Goal: Task Accomplishment & Management: Complete application form

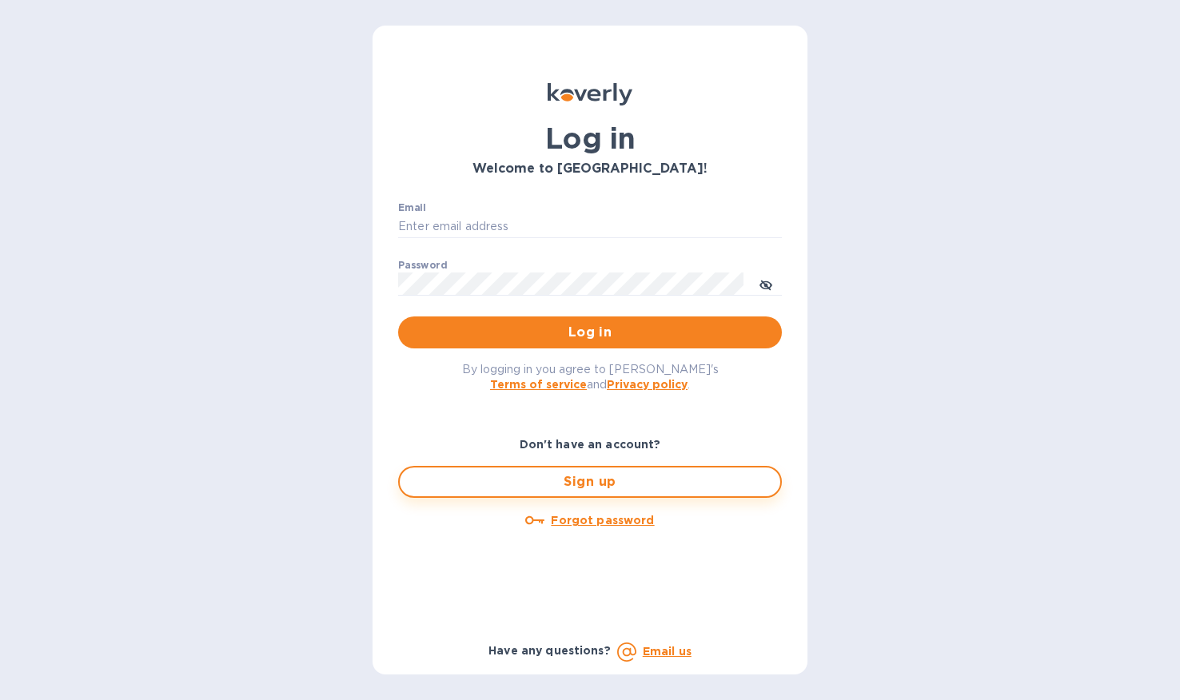
click at [594, 491] on span "Sign up" at bounding box center [590, 481] width 355 height 19
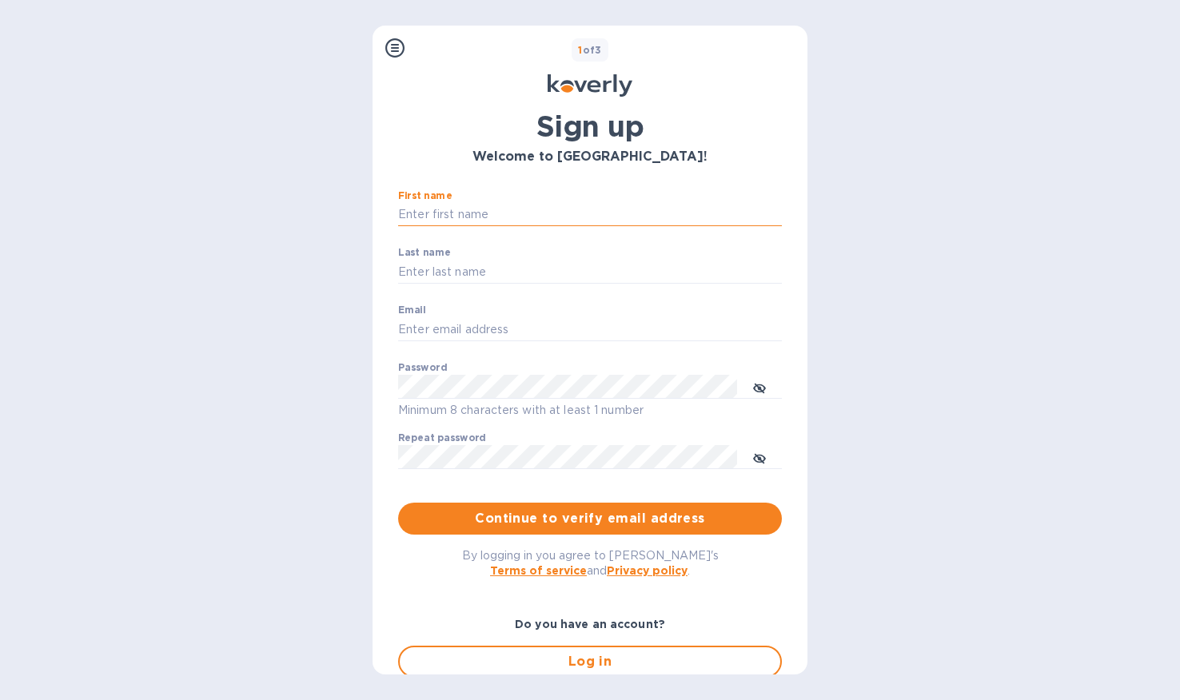
click at [506, 207] on input "First name" at bounding box center [590, 215] width 384 height 24
type input "Young"
type input "[PERSON_NAME]"
type input "[EMAIL_ADDRESS][DOMAIN_NAME]"
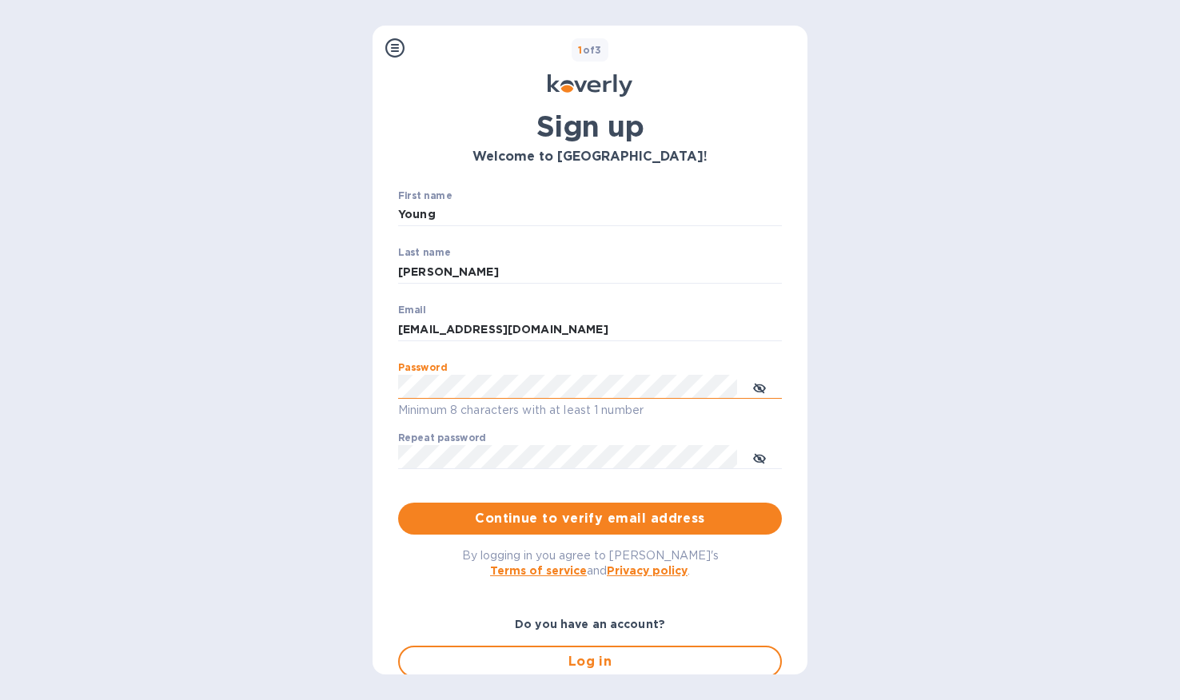
click at [768, 383] on button "toggle password visibility" at bounding box center [759, 387] width 32 height 32
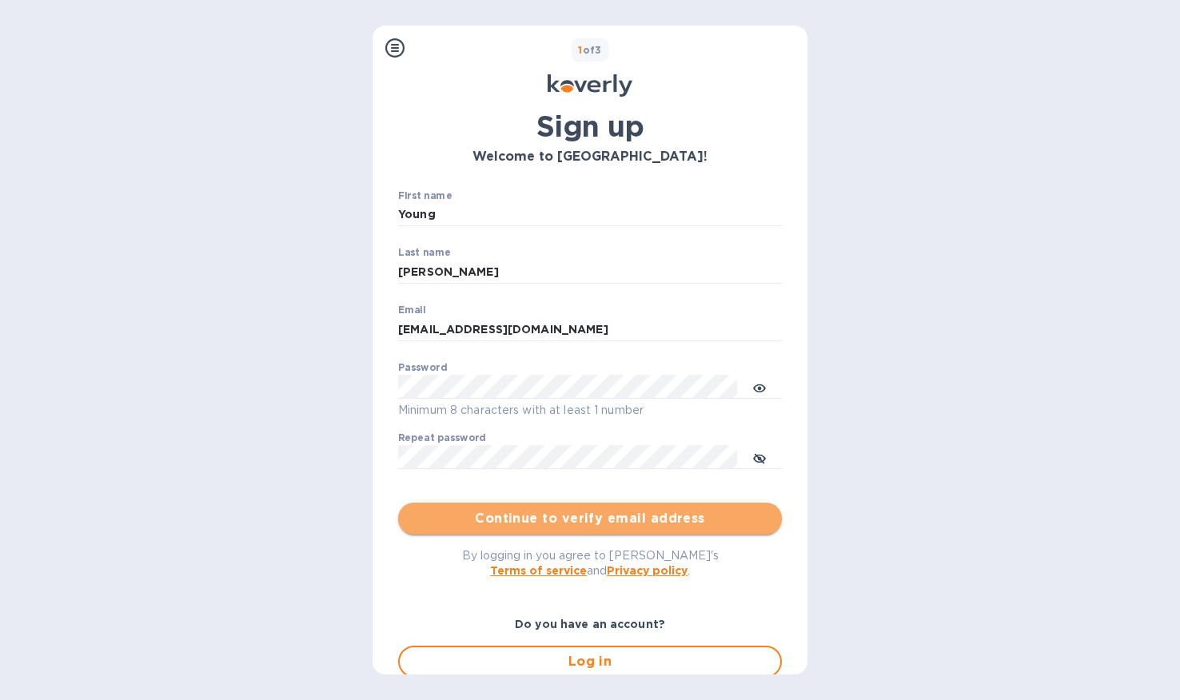
click at [685, 523] on span "Continue to verify email address" at bounding box center [590, 518] width 358 height 19
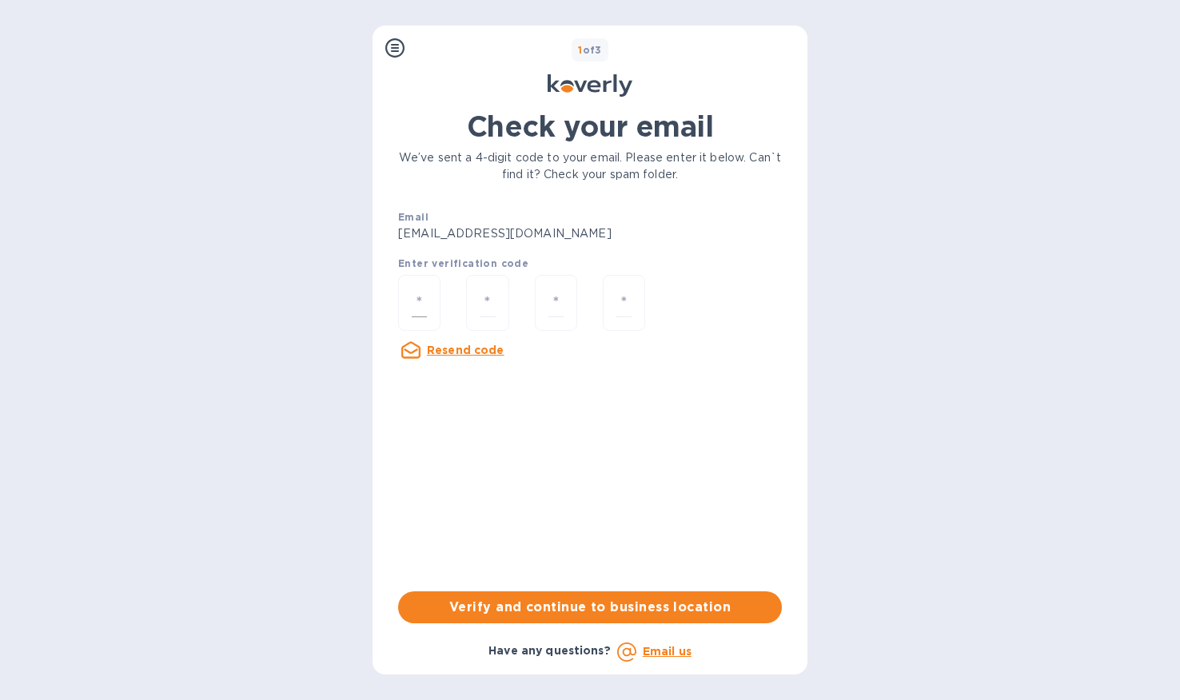
click at [419, 281] on div at bounding box center [419, 303] width 42 height 57
type input "2"
type input "6"
type input "8"
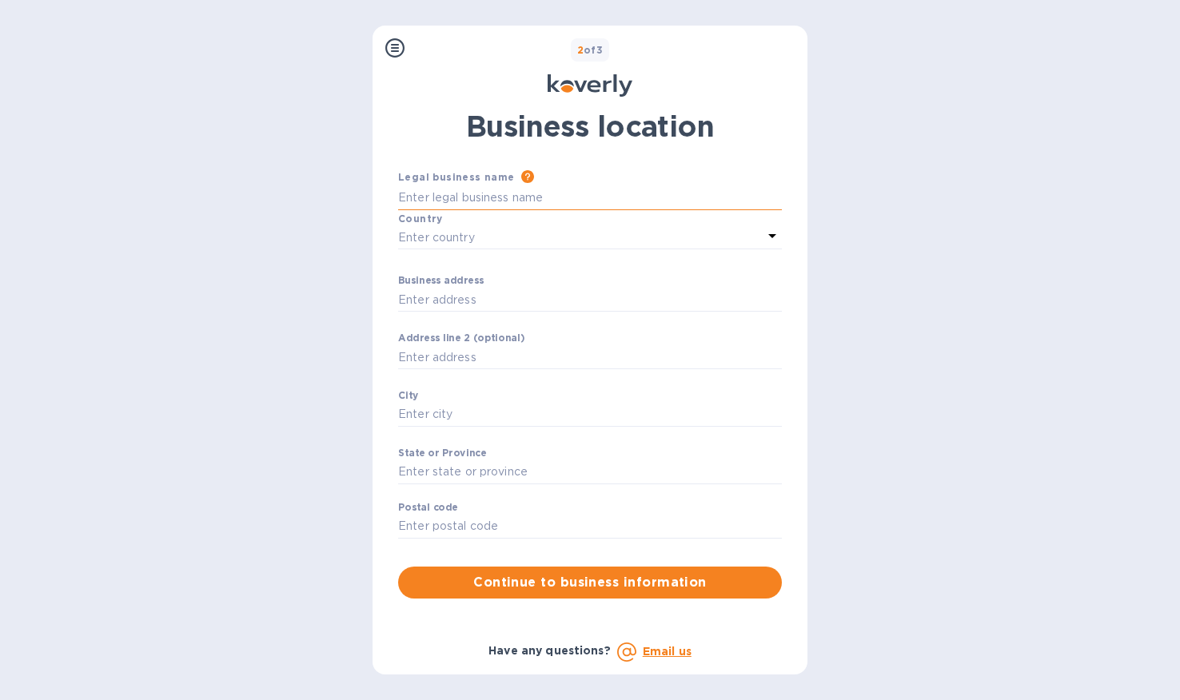
click at [518, 196] on input "Business address" at bounding box center [590, 198] width 384 height 24
type input "Unified Ferments LLC"
click at [544, 241] on div "Enter country" at bounding box center [580, 237] width 365 height 22
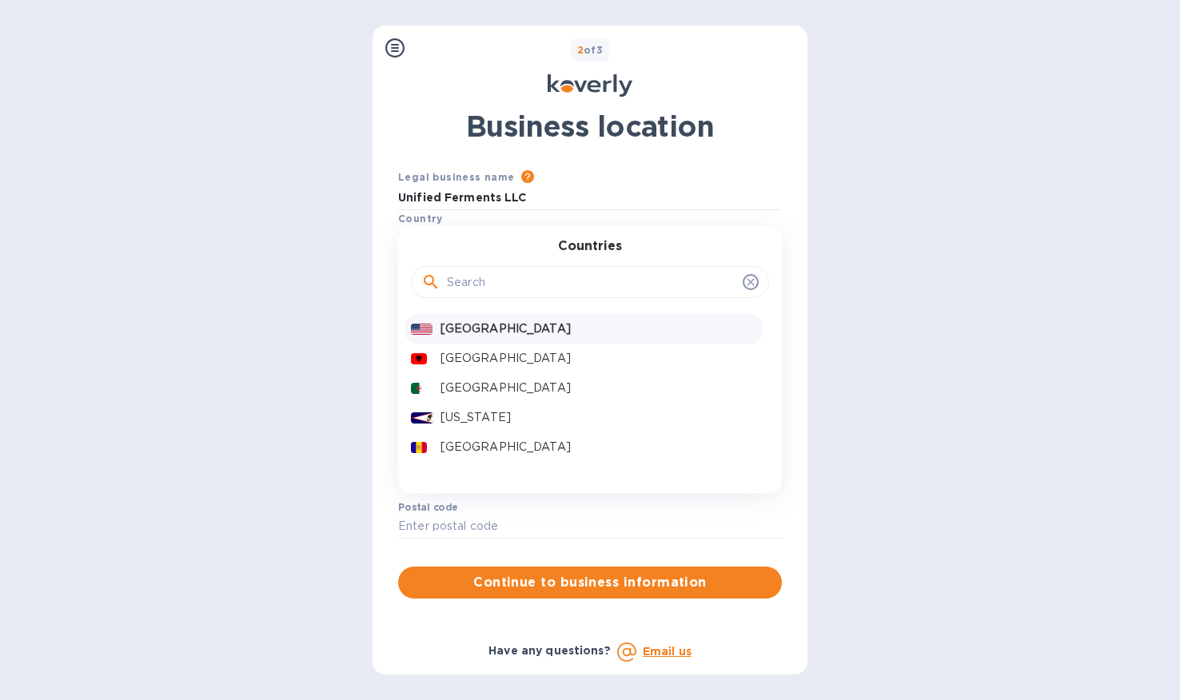
click at [533, 321] on p "[GEOGRAPHIC_DATA]" at bounding box center [598, 329] width 316 height 17
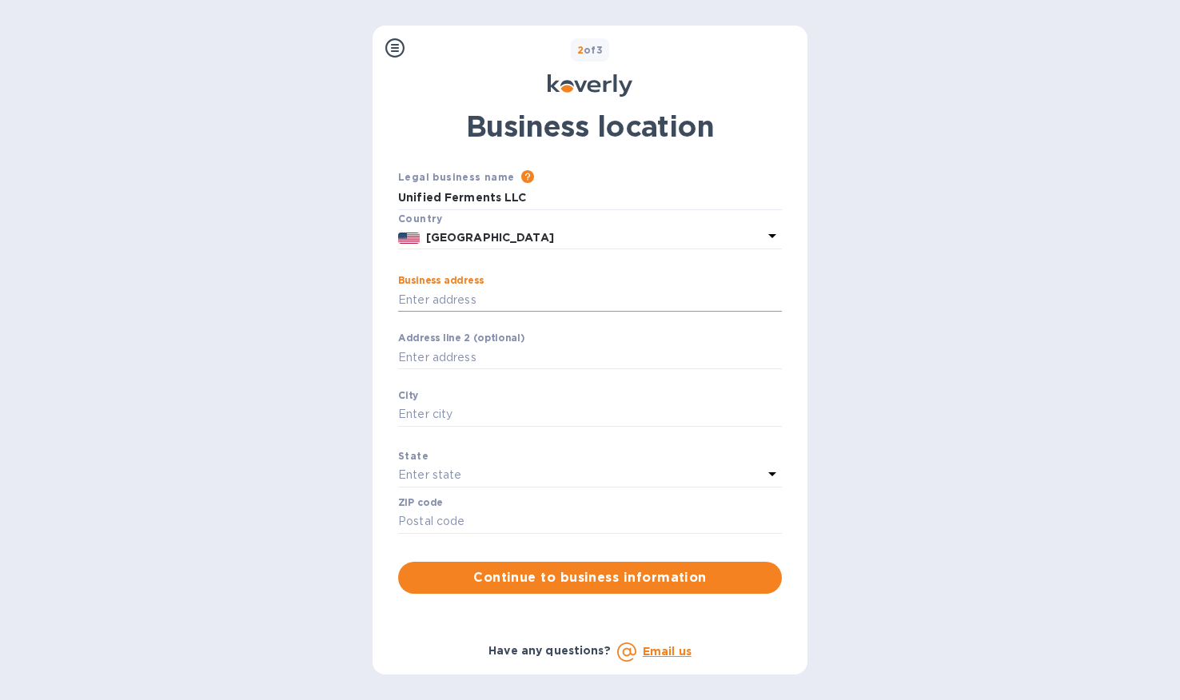
click at [451, 306] on input "Business address" at bounding box center [590, 300] width 384 height 24
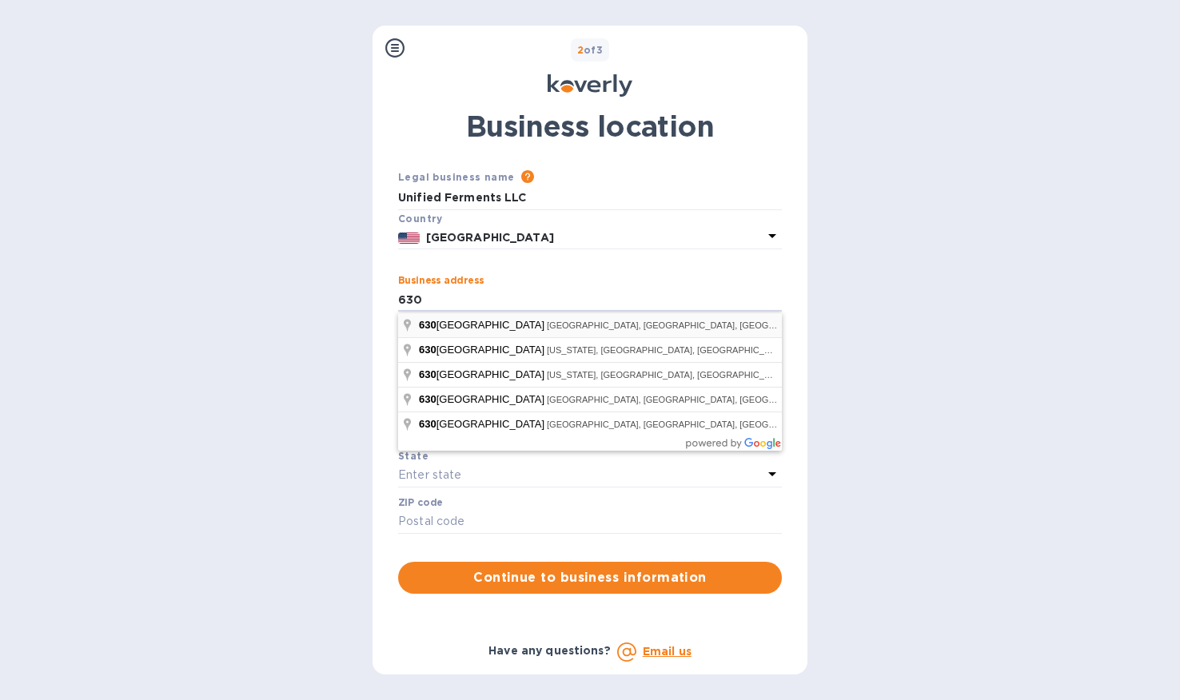
type input "[STREET_ADDRESS]"
type input "11206"
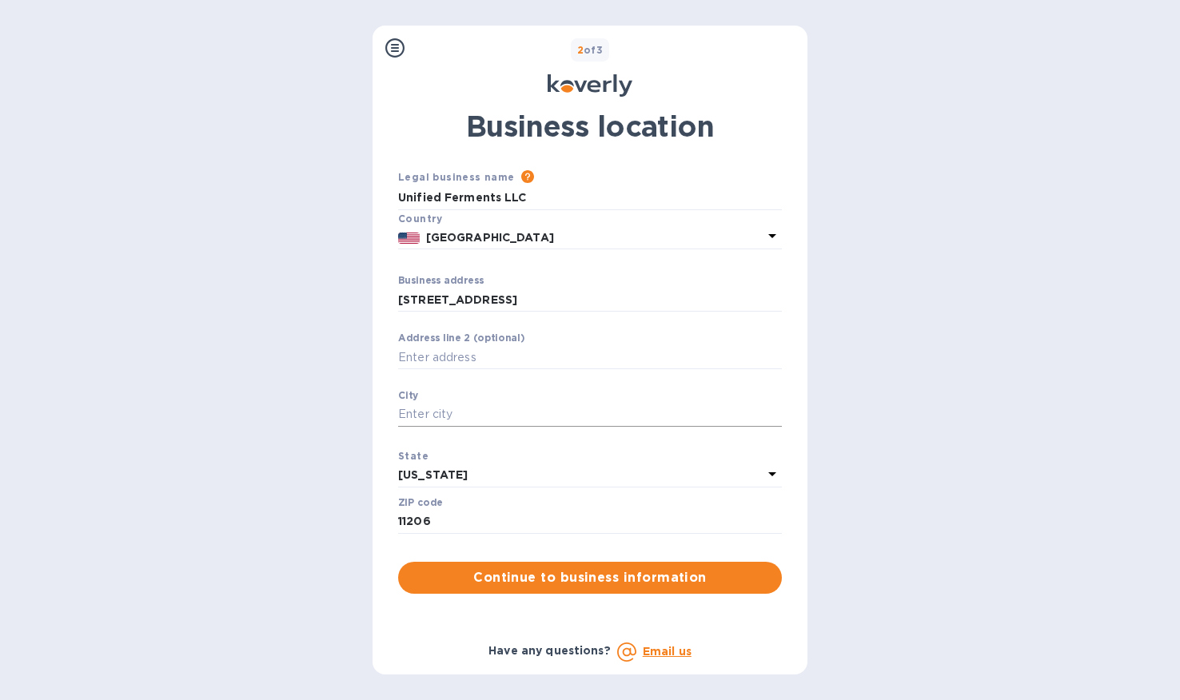
click at [467, 420] on input "Business address" at bounding box center [590, 415] width 384 height 24
type input "[GEOGRAPHIC_DATA]"
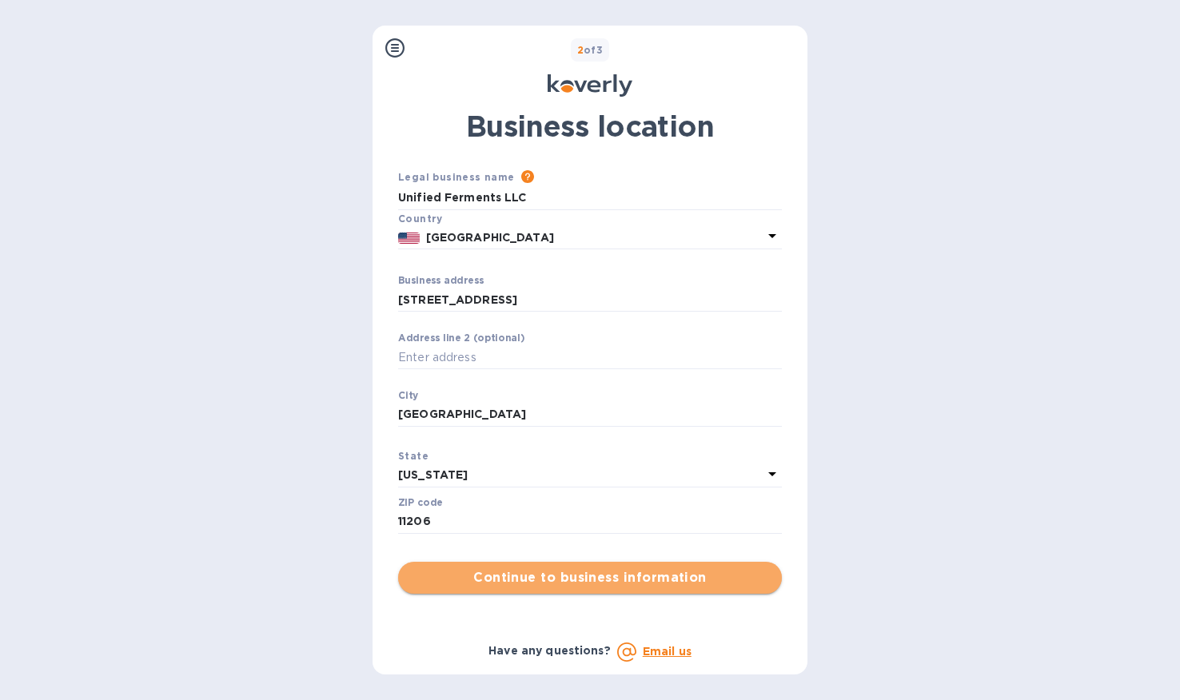
click at [629, 578] on span "Continue to business information" at bounding box center [590, 577] width 358 height 19
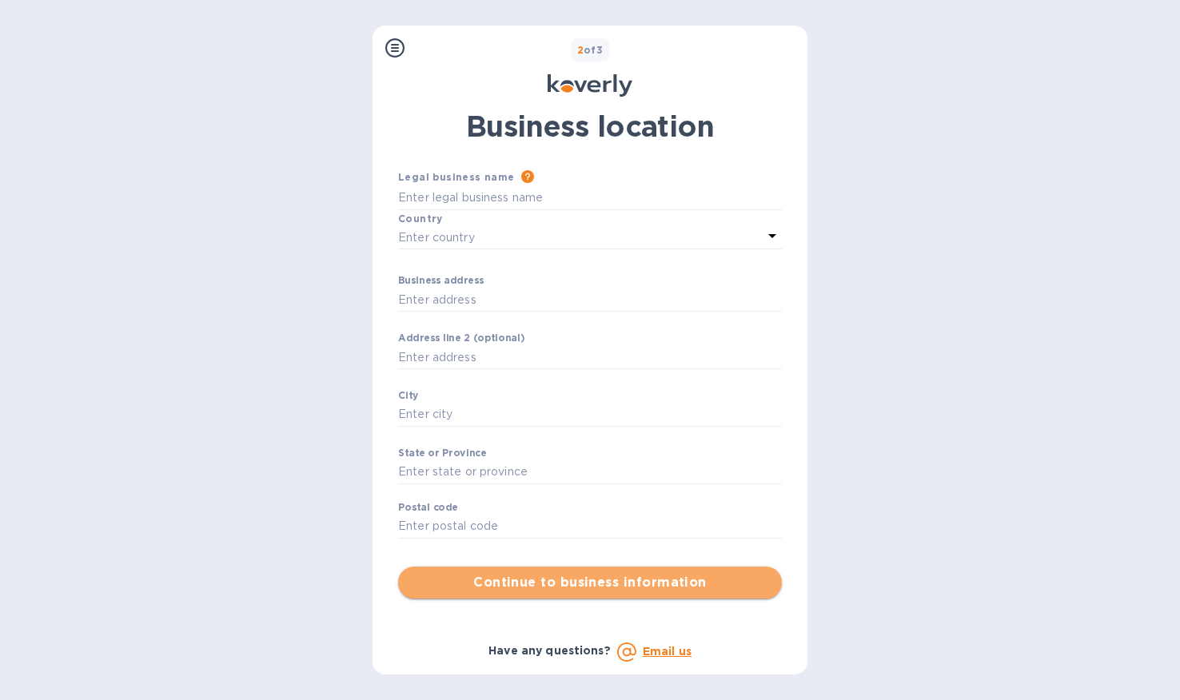
click at [588, 586] on span "Continue to business information" at bounding box center [590, 582] width 358 height 19
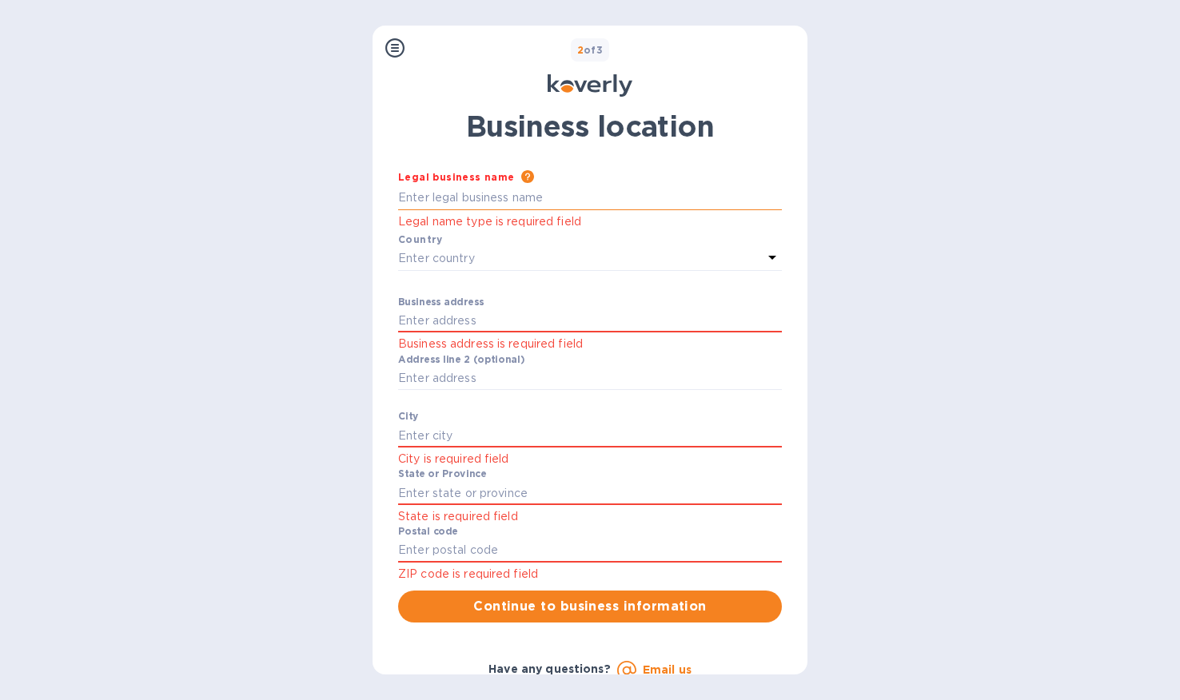
click at [474, 205] on input "Business address" at bounding box center [590, 198] width 384 height 24
